Goal: Task Accomplishment & Management: Use online tool/utility

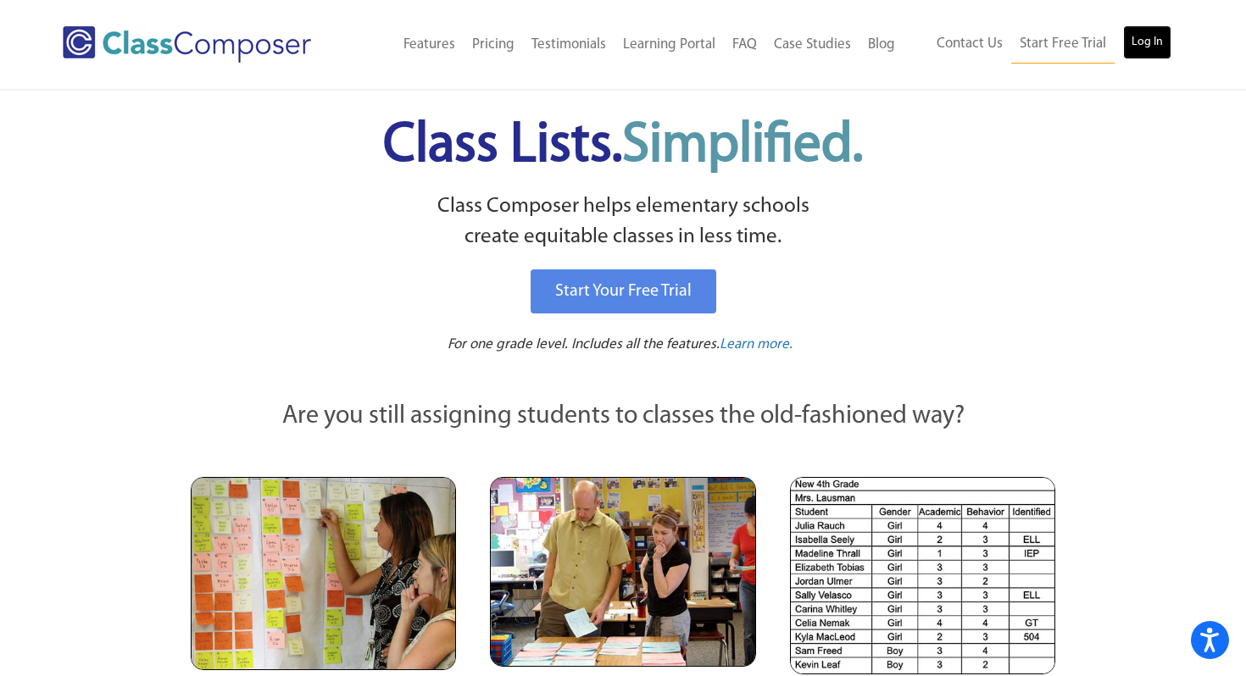
click at [1161, 53] on link "Log In" at bounding box center [1147, 42] width 48 height 34
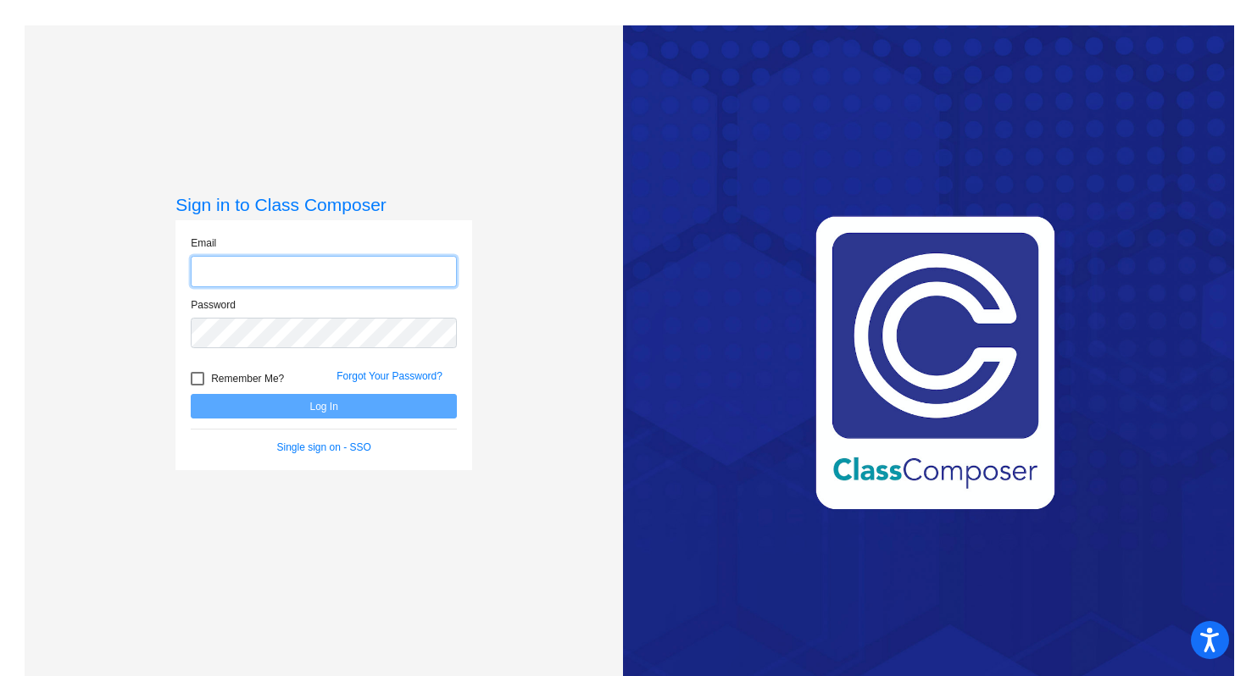
type input "[EMAIL_ADDRESS][DOMAIN_NAME]"
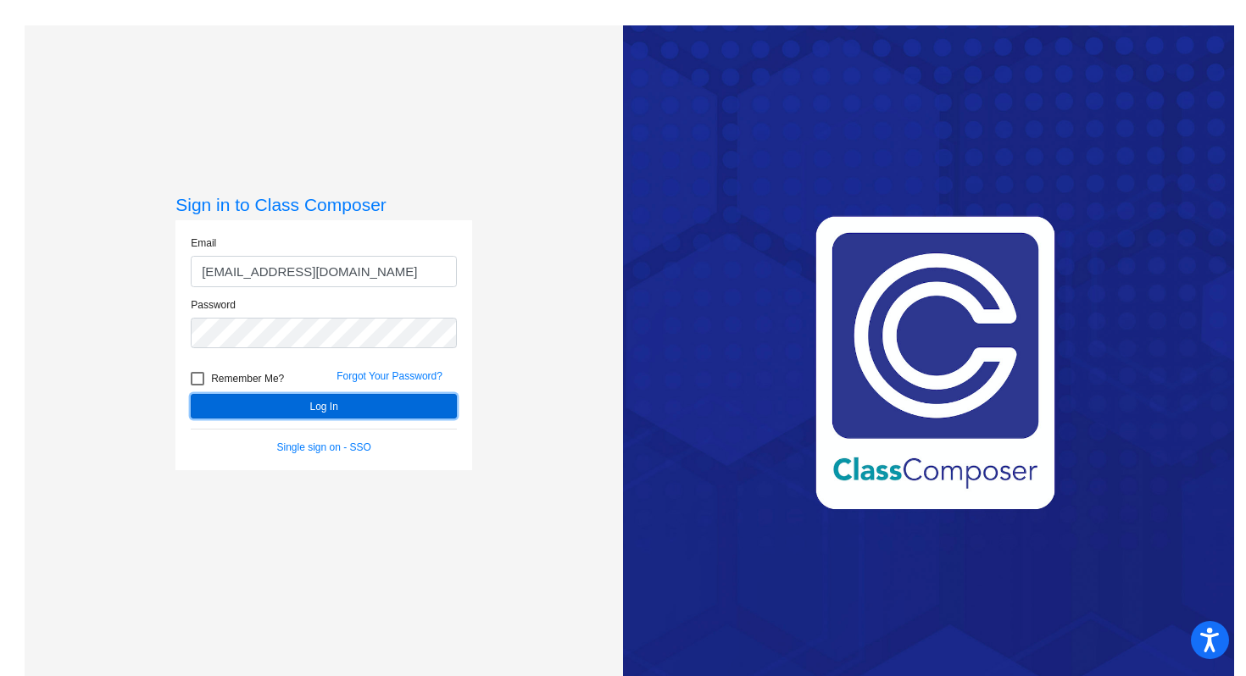
click at [269, 403] on button "Log In" at bounding box center [324, 406] width 266 height 25
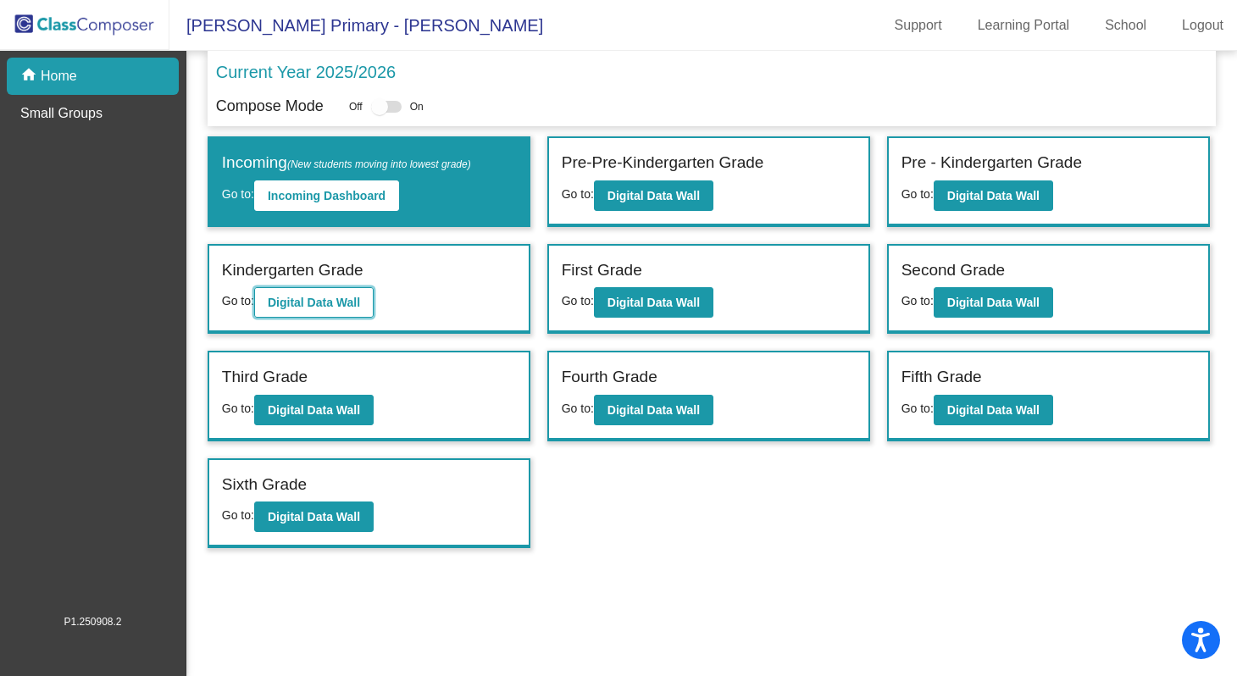
click at [349, 300] on b "Digital Data Wall" at bounding box center [314, 303] width 92 height 14
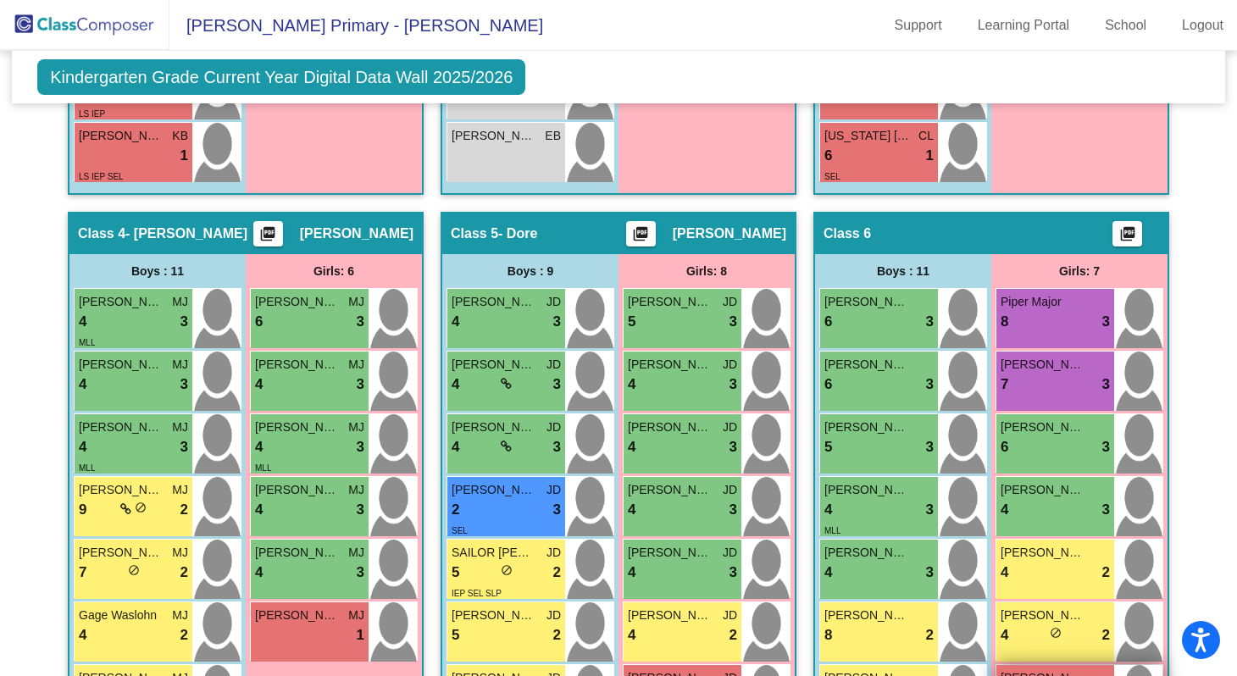
scroll to position [1003, 0]
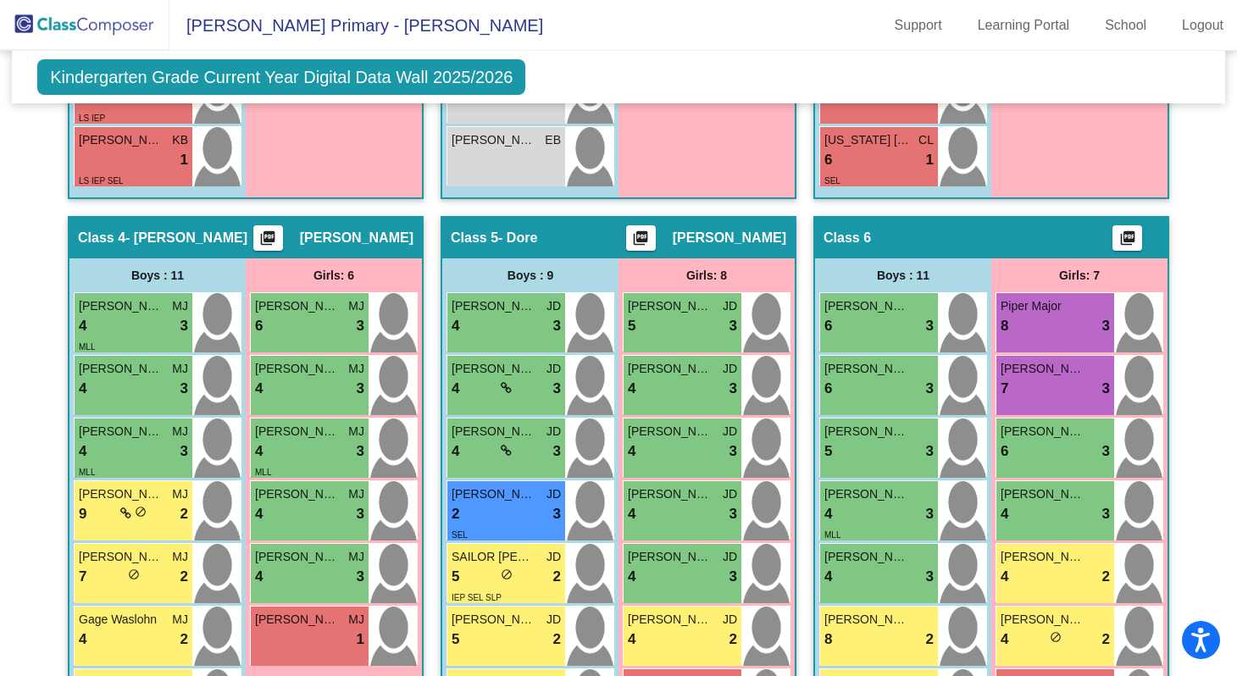
click at [1124, 235] on mat-icon "picture_as_pdf" at bounding box center [1128, 242] width 20 height 24
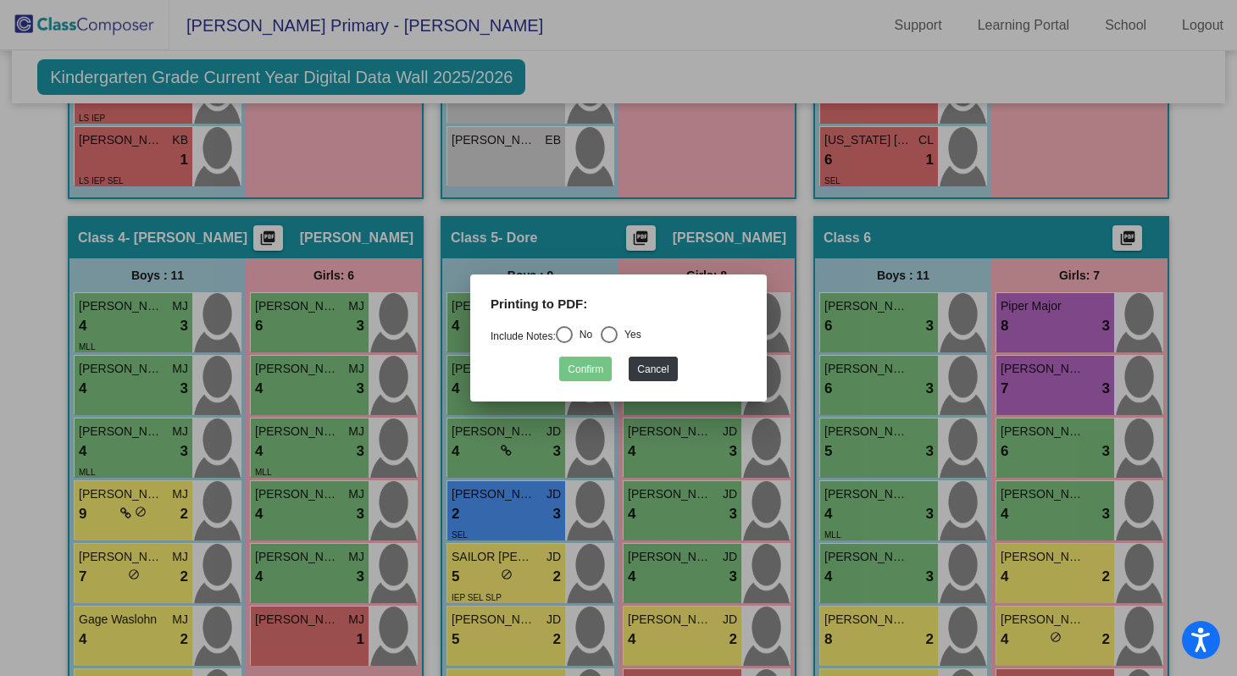
click at [851, 292] on div at bounding box center [618, 338] width 1237 height 676
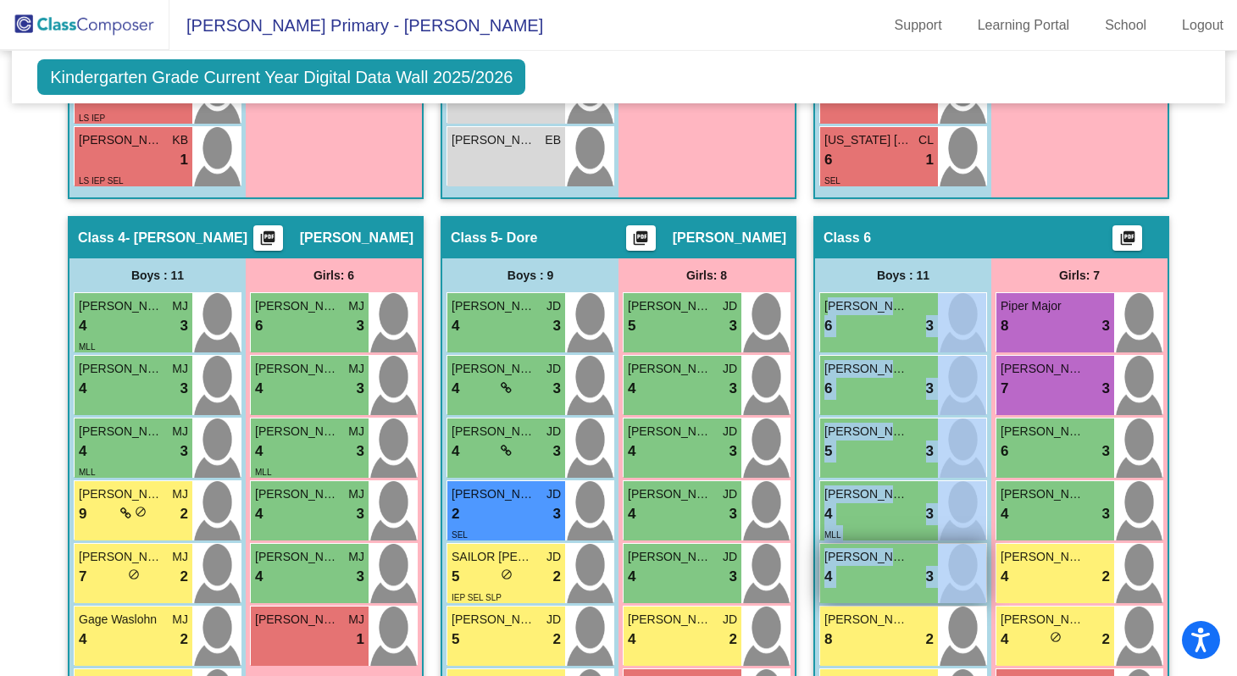
drag, startPoint x: 826, startPoint y: 295, endPoint x: 978, endPoint y: 583, distance: 325.6
click at [978, 583] on div "Blake Oddo 6 lock do_not_disturb_alt 3 MAC Catalogna 6 lock do_not_disturb_alt …" at bounding box center [903, 637] width 168 height 690
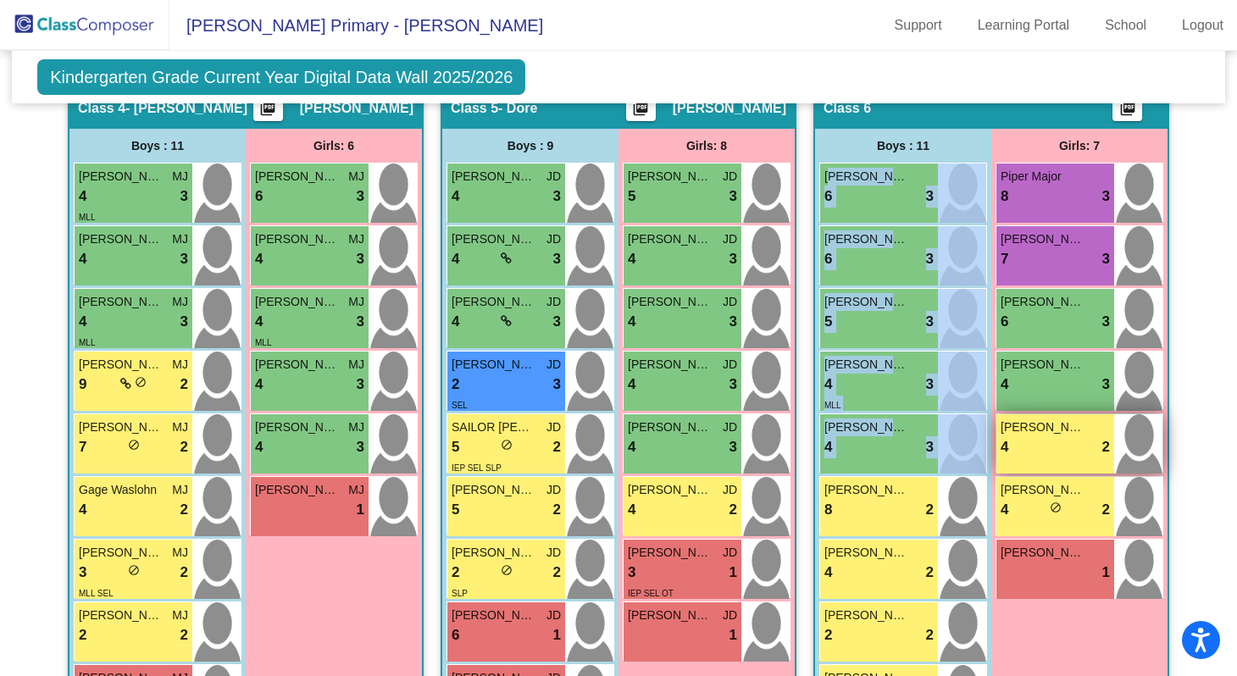
scroll to position [1136, 0]
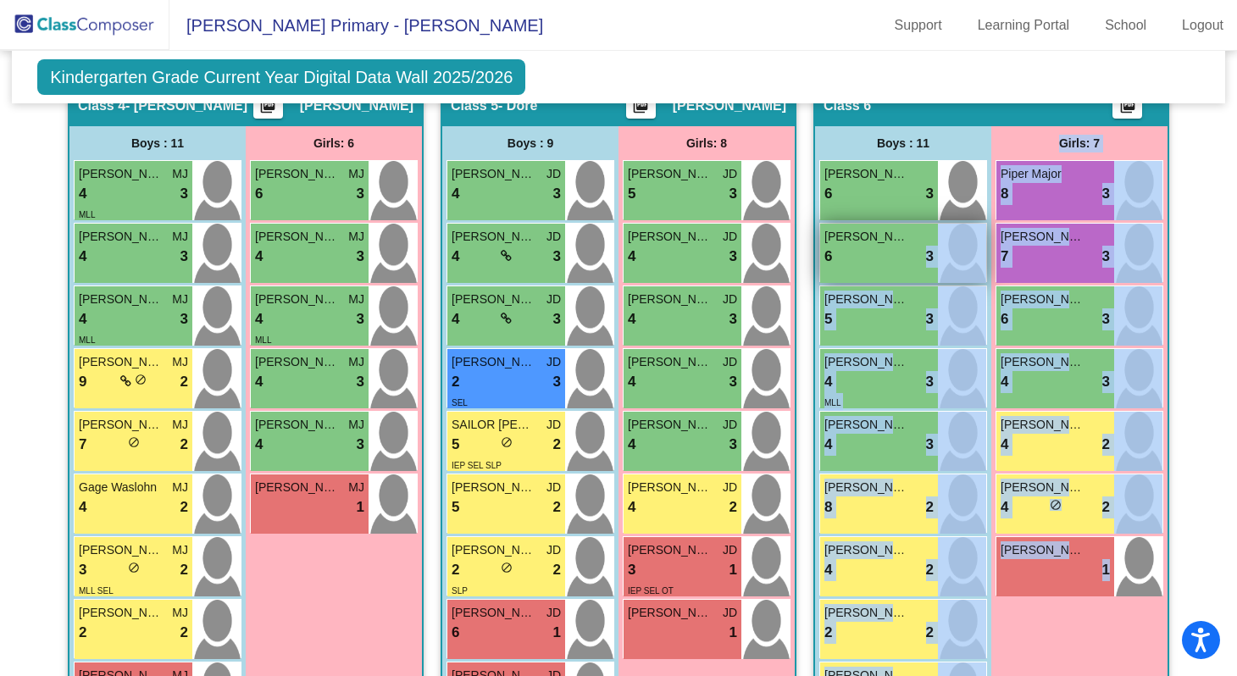
drag, startPoint x: 1044, startPoint y: 635, endPoint x: 841, endPoint y: 244, distance: 440.4
click at [841, 244] on div "Boys : 11 Blake Oddo 6 lock do_not_disturb_alt 3 MAC Catalogna 6 lock do_not_di…" at bounding box center [991, 492] width 353 height 732
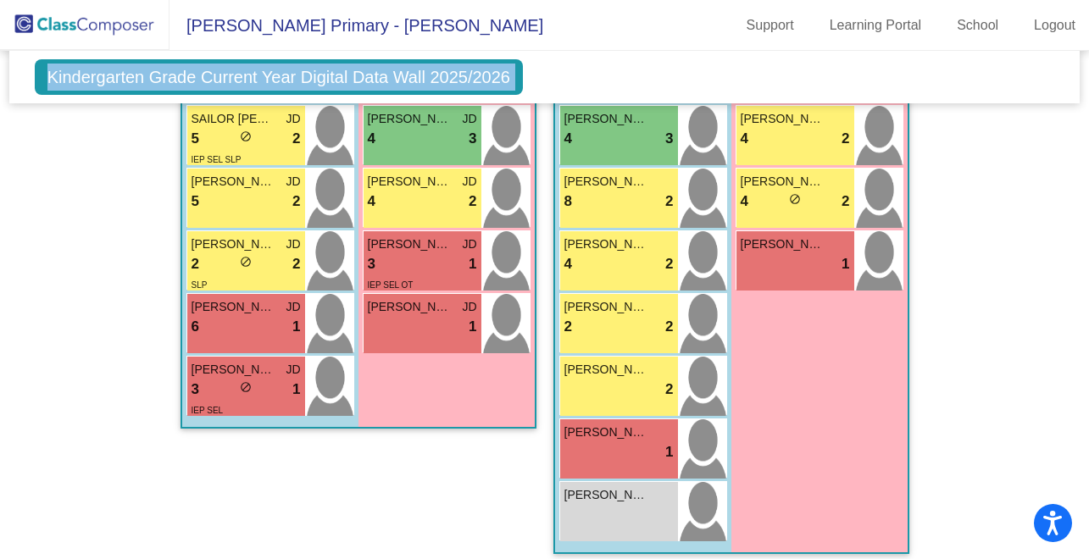
scroll to position [0, 0]
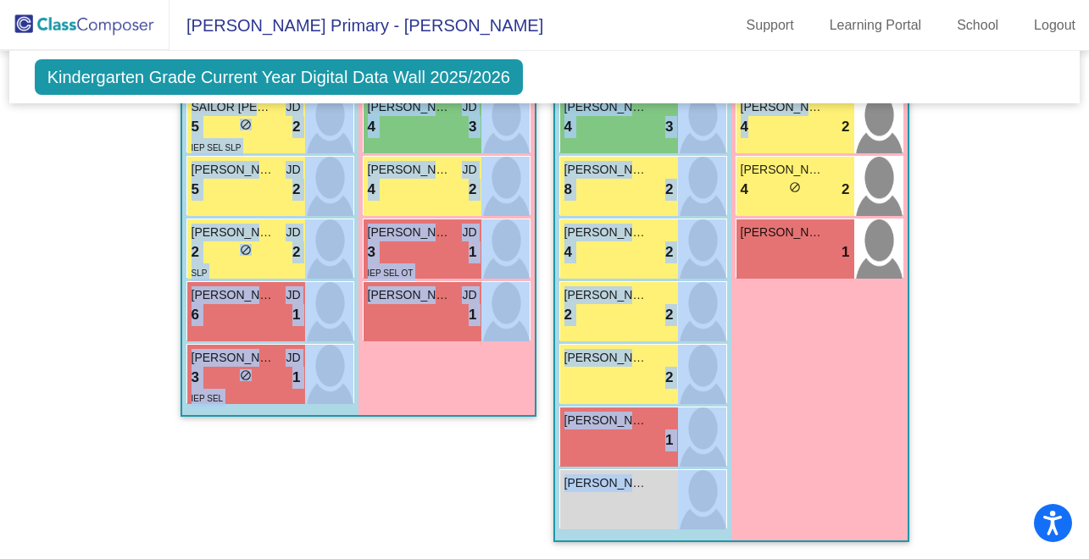
drag, startPoint x: 550, startPoint y: 125, endPoint x: 759, endPoint y: 145, distance: 210.2
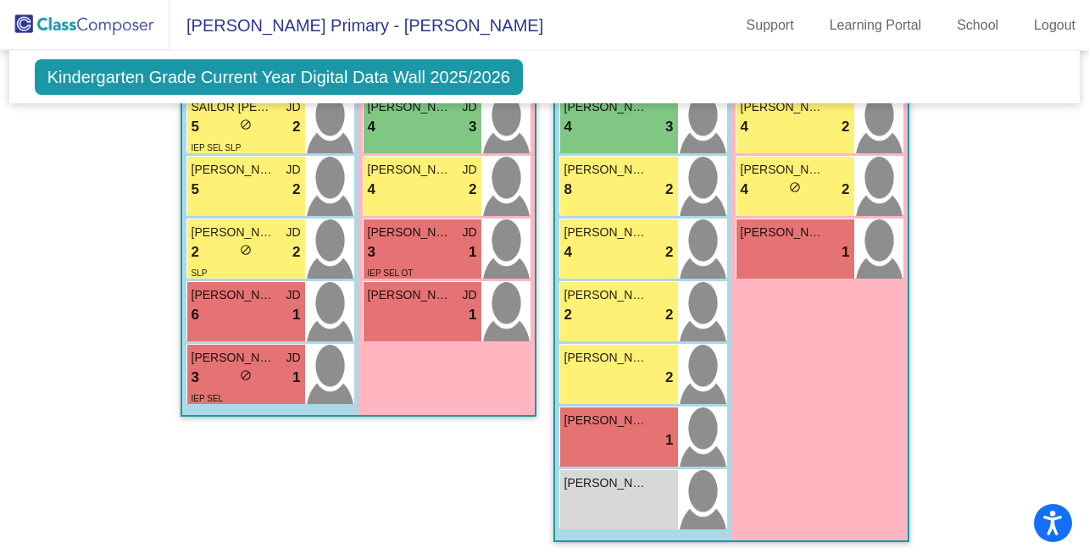
click at [835, 413] on div "Girls: 7 Piper Major 8 lock do_not_disturb_alt 3 Charlotte Krueger 7 lock do_no…" at bounding box center [819, 174] width 176 height 732
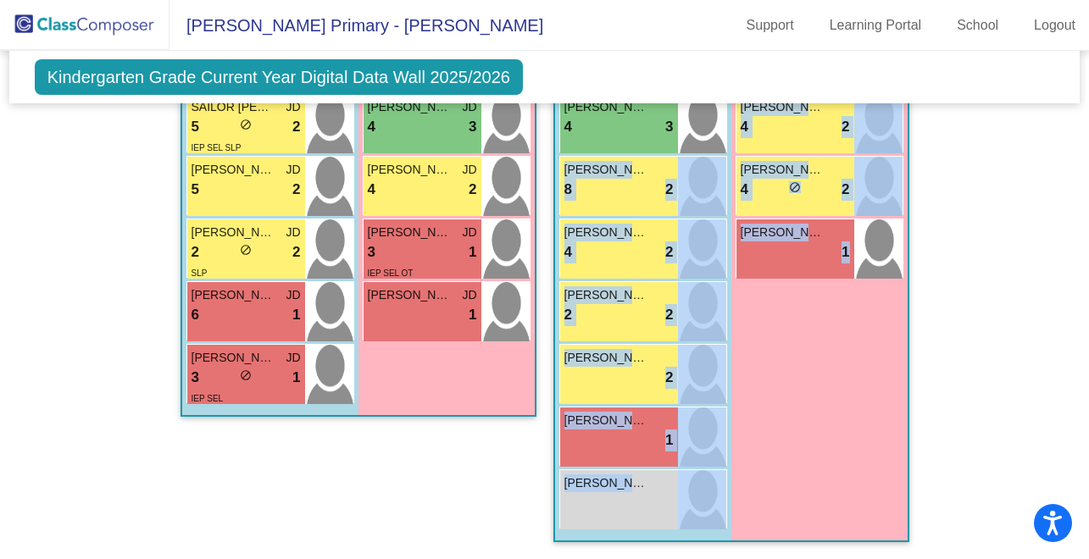
drag, startPoint x: 823, startPoint y: 469, endPoint x: 654, endPoint y: 147, distance: 364.3
click at [654, 146] on div "Boys : 11 Blake Oddo 6 lock do_not_disturb_alt 3 MAC Catalogna 6 lock do_not_di…" at bounding box center [731, 174] width 353 height 732
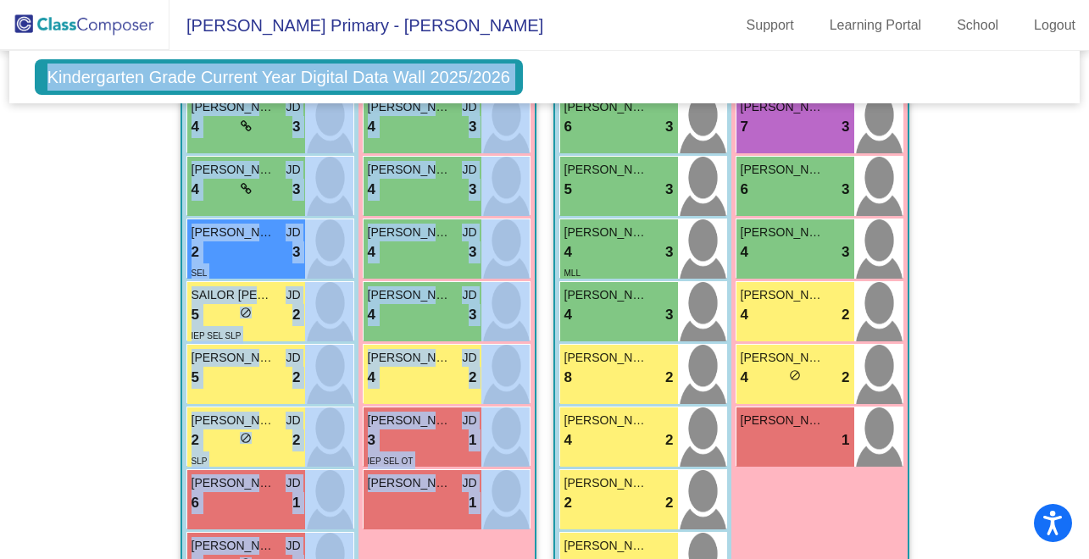
scroll to position [2325, 0]
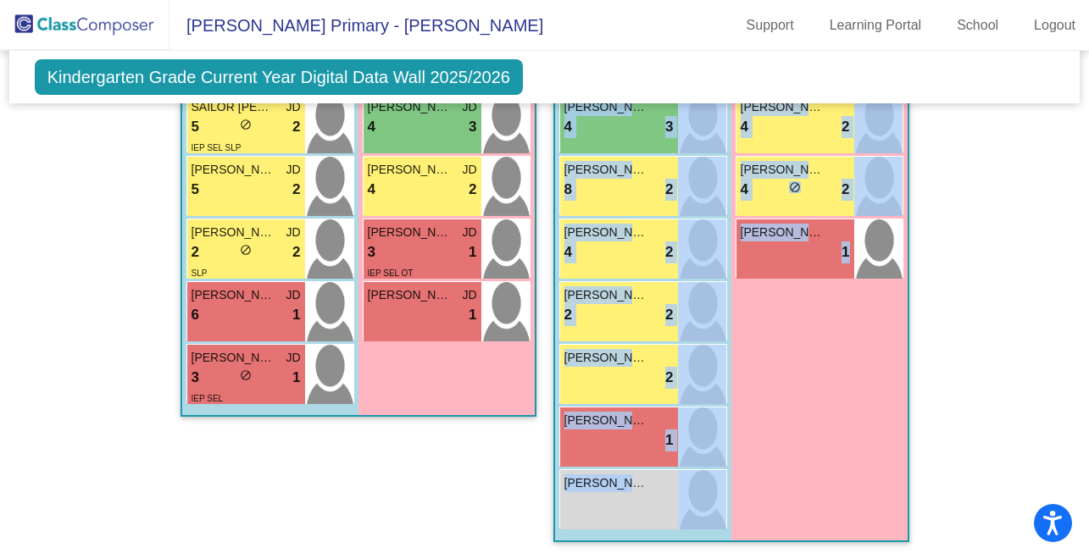
drag, startPoint x: 552, startPoint y: 258, endPoint x: 833, endPoint y: 431, distance: 330.2
click at [833, 431] on div "Boys : 11 Blake Oddo 6 lock do_not_disturb_alt 3 MAC Catalogna 6 lock do_not_di…" at bounding box center [731, 174] width 353 height 732
copy div "Blake Oddo 6 lock do_not_disturb_alt 3 MAC Catalogna 6 lock do_not_disturb_alt …"
click at [829, 425] on div "Girls: 7 Piper Major 8 lock do_not_disturb_alt 3 Charlotte Krueger 7 lock do_no…" at bounding box center [819, 174] width 176 height 732
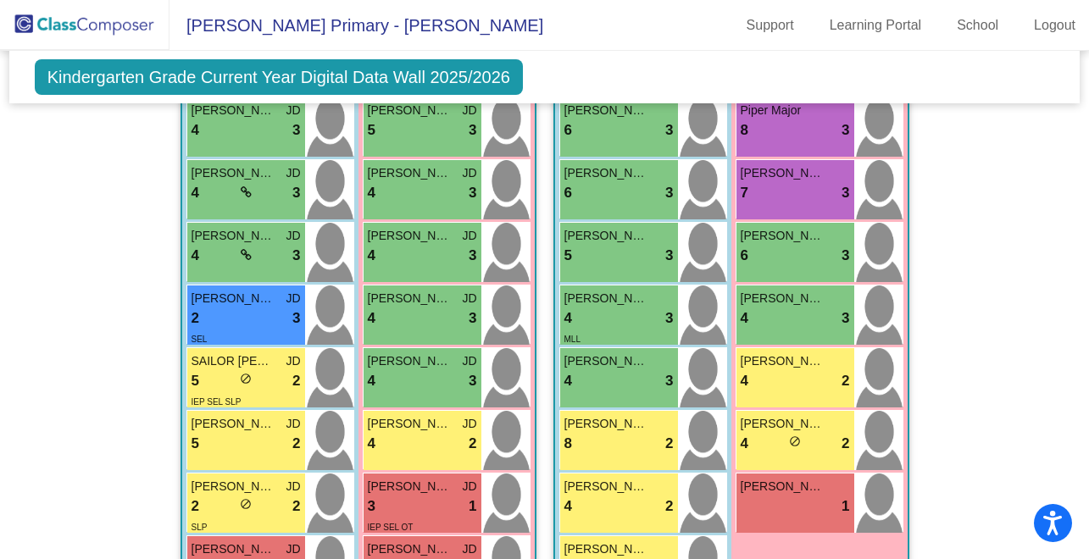
scroll to position [1842, 0]
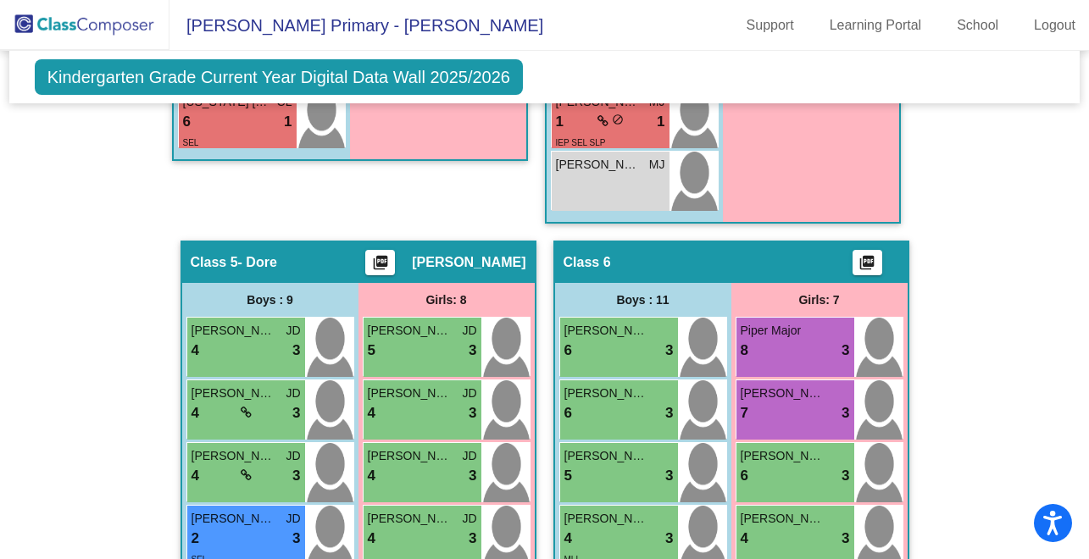
click at [864, 263] on mat-icon "picture_as_pdf" at bounding box center [867, 266] width 20 height 24
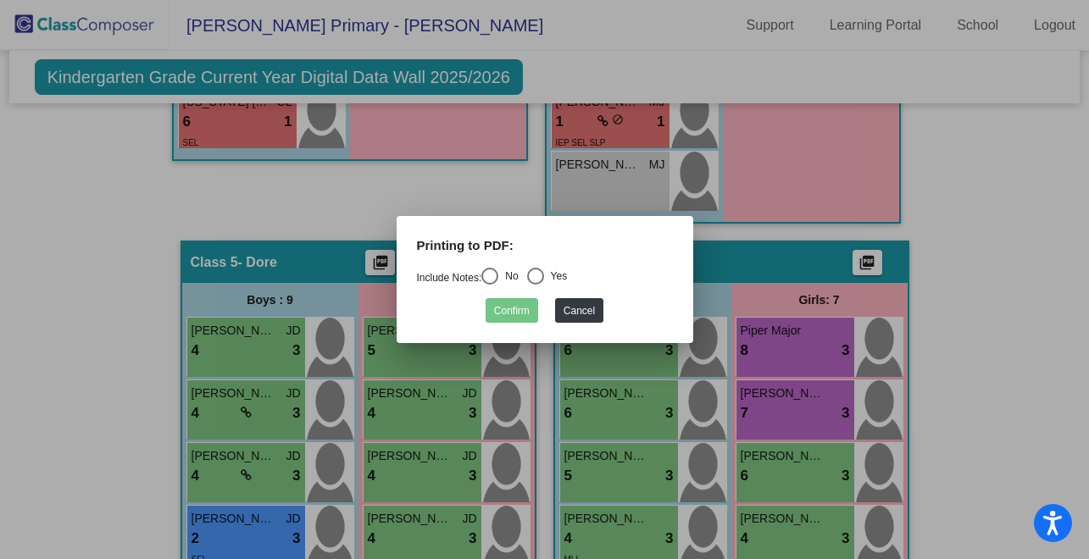
click at [497, 270] on div "Select an option" at bounding box center [489, 276] width 17 height 17
click at [490, 285] on input "No" at bounding box center [489, 285] width 1 height 1
radio input "true"
click at [504, 312] on button "Confirm" at bounding box center [512, 310] width 53 height 25
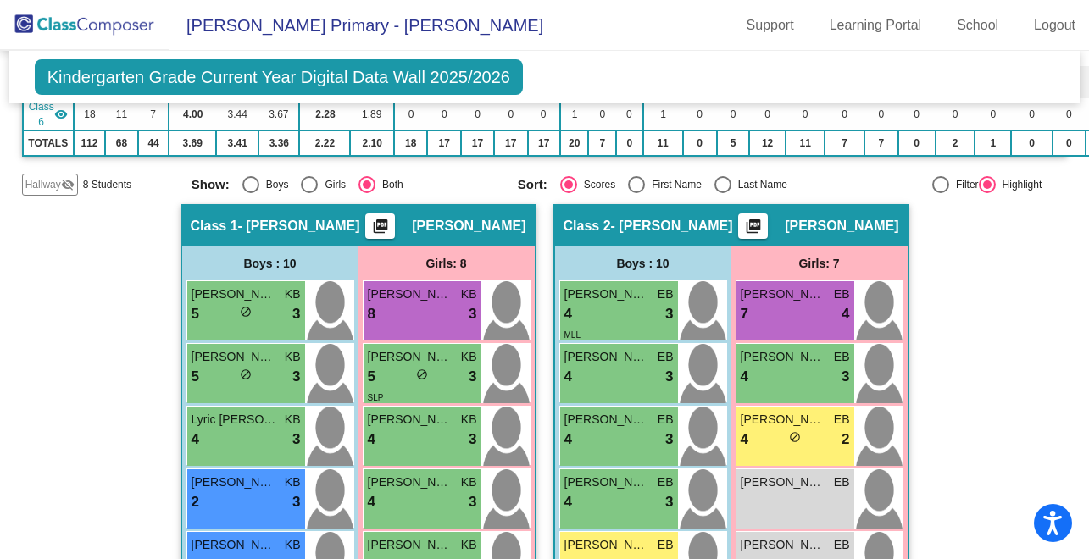
scroll to position [346, 0]
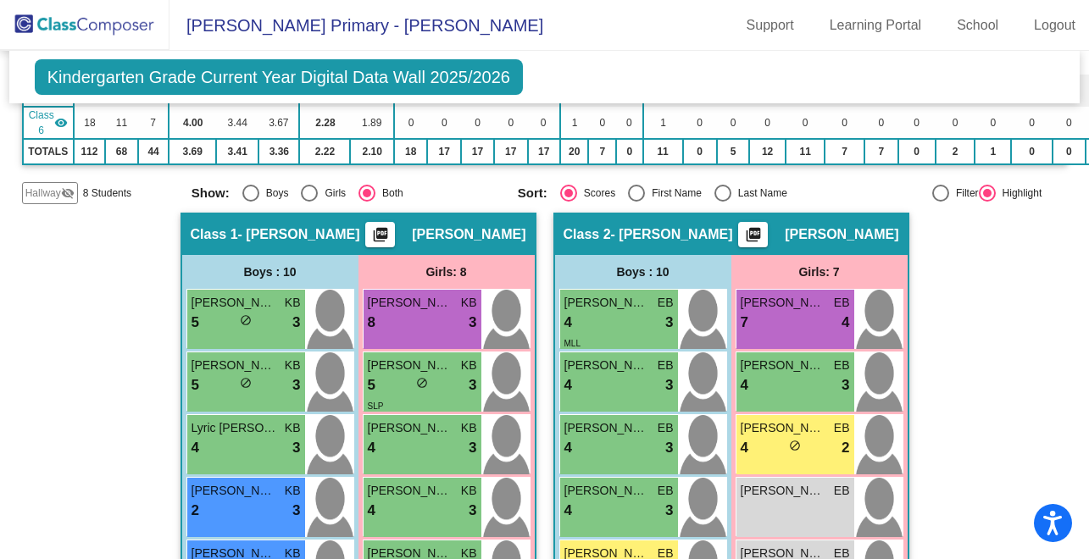
click at [125, 196] on span "8 Students" at bounding box center [107, 193] width 48 height 15
click at [36, 197] on span "Hallway" at bounding box center [43, 193] width 36 height 15
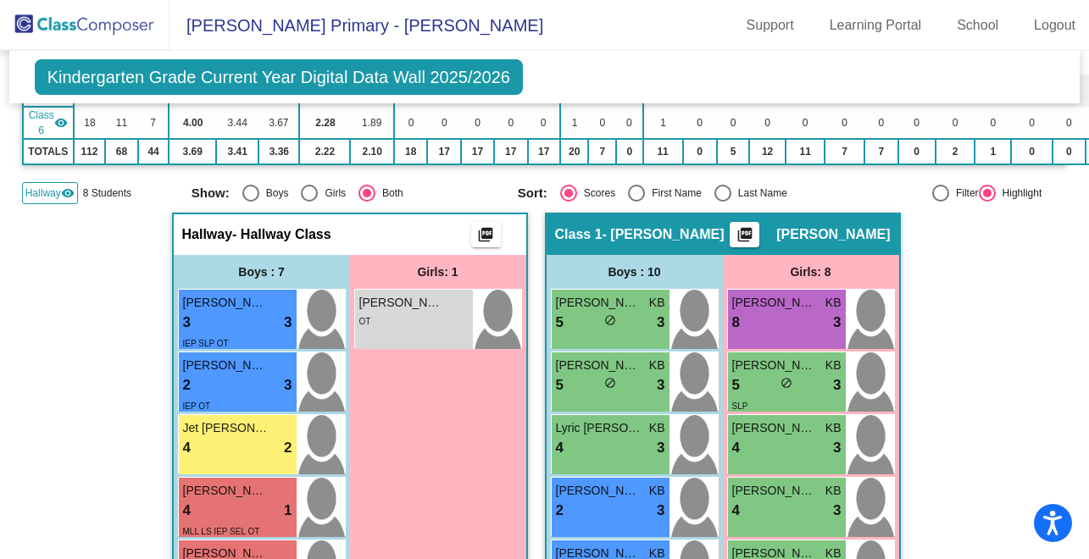
click at [36, 197] on span "Hallway" at bounding box center [43, 193] width 36 height 15
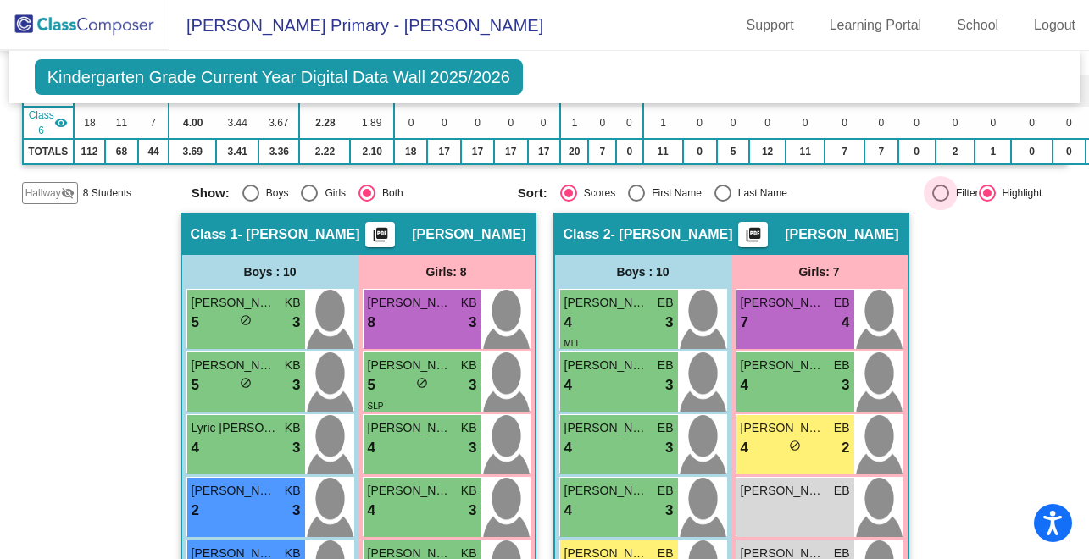
click at [932, 201] on div at bounding box center [940, 193] width 17 height 17
click at [940, 202] on input "Filter" at bounding box center [940, 202] width 1 height 1
click at [932, 186] on div at bounding box center [940, 193] width 17 height 17
click at [940, 202] on input "Filter" at bounding box center [940, 202] width 1 height 1
radio input "true"
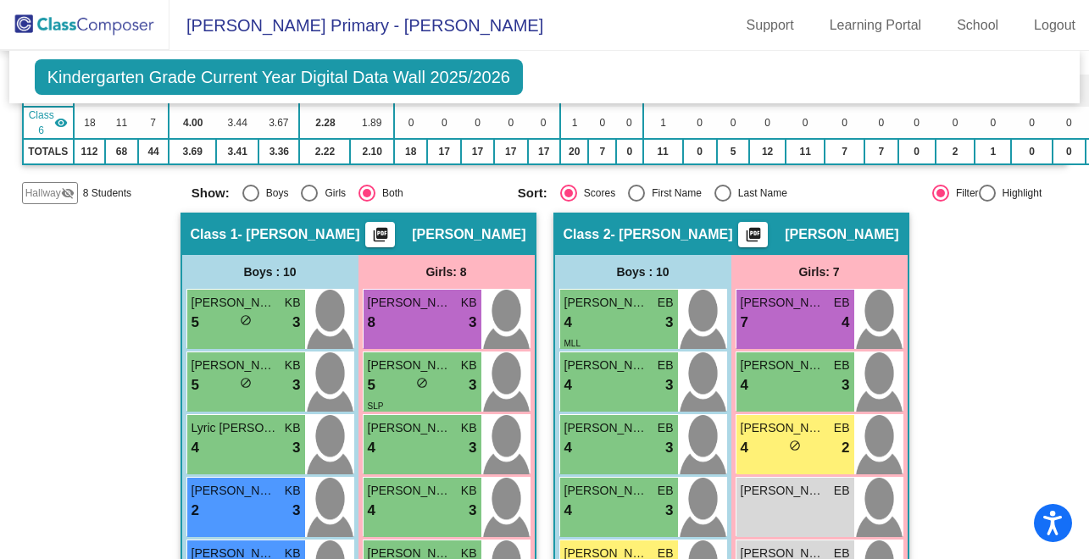
radio input "false"
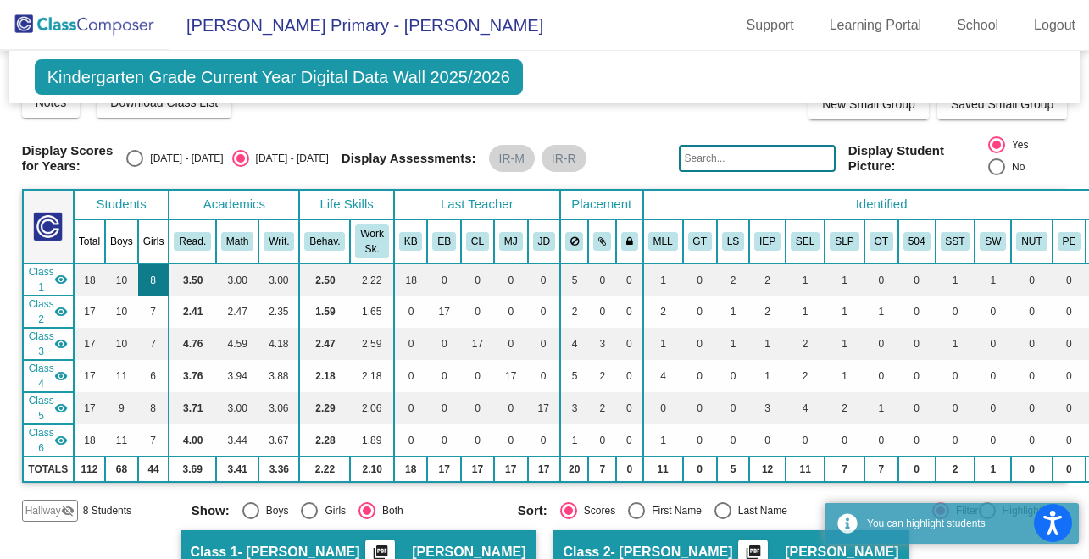
scroll to position [0, 0]
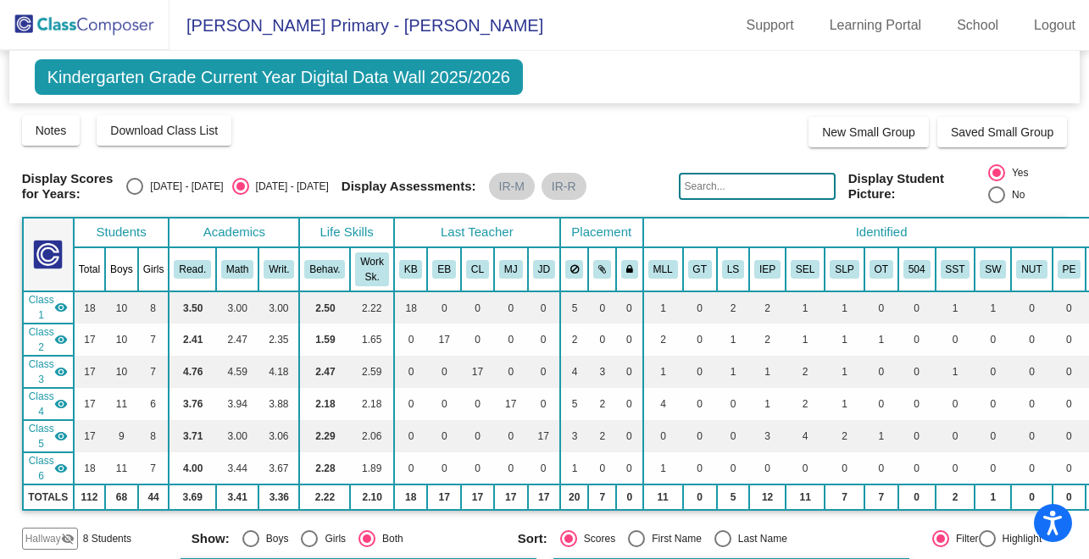
click at [45, 464] on span "Class 6" at bounding box center [41, 468] width 25 height 31
click at [59, 467] on mat-icon "visibility_off" at bounding box center [61, 469] width 14 height 14
click at [992, 193] on div "Select an option" at bounding box center [996, 194] width 17 height 17
click at [996, 203] on input "No" at bounding box center [996, 203] width 1 height 1
radio input "true"
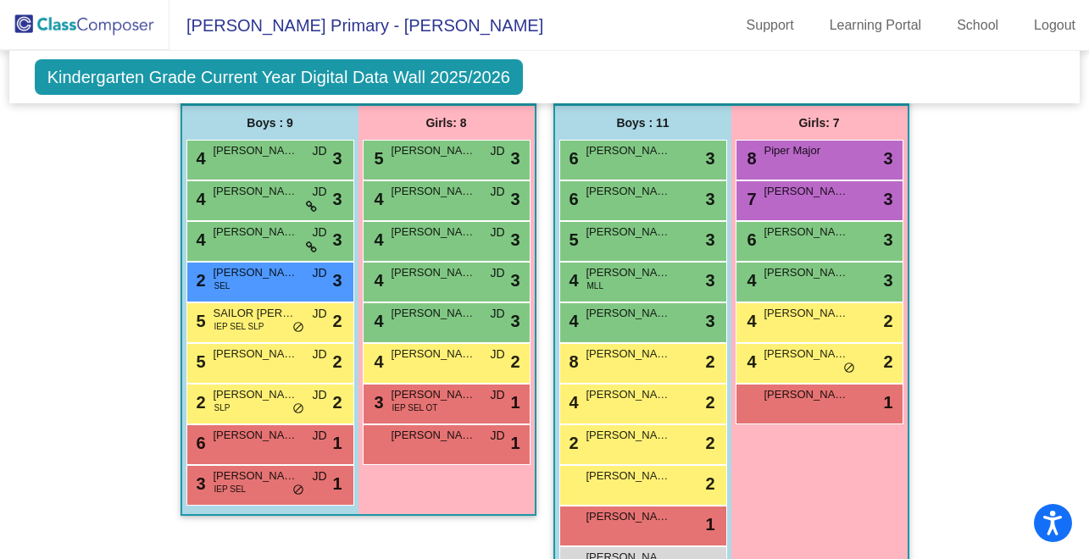
scroll to position [1564, 0]
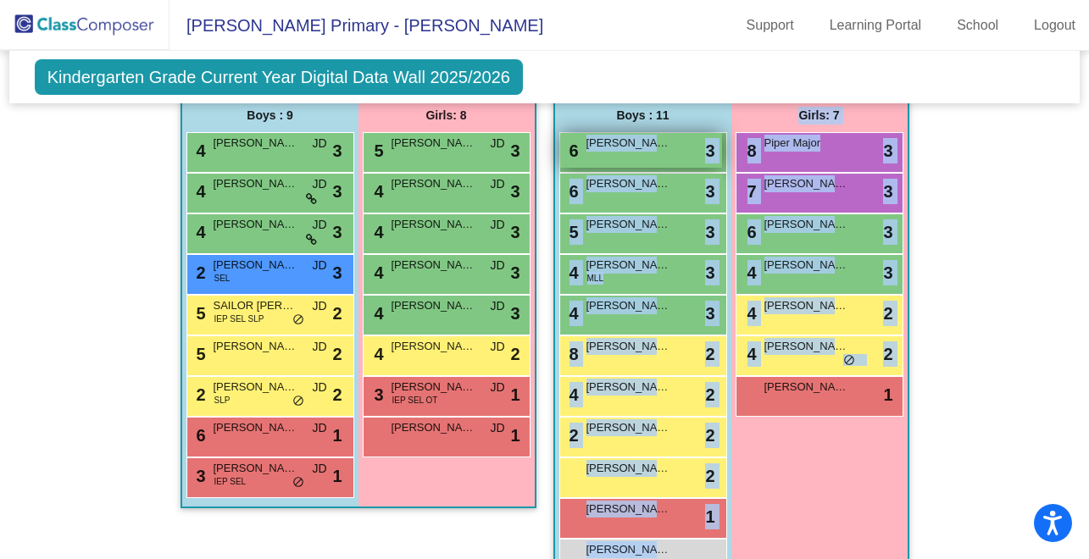
drag, startPoint x: 830, startPoint y: 441, endPoint x: 574, endPoint y: 143, distance: 392.4
click at [574, 143] on div "Boys : 11 6 Blake Oddo lock do_not_disturb_alt 3 6 MAC Catalogna lock do_not_di…" at bounding box center [731, 343] width 353 height 490
copy div "Blake Oddo lock do_not_disturb_alt 3 6 MAC Catalogna lock do_not_disturb_alt 3 …"
